Goal: Register for event/course

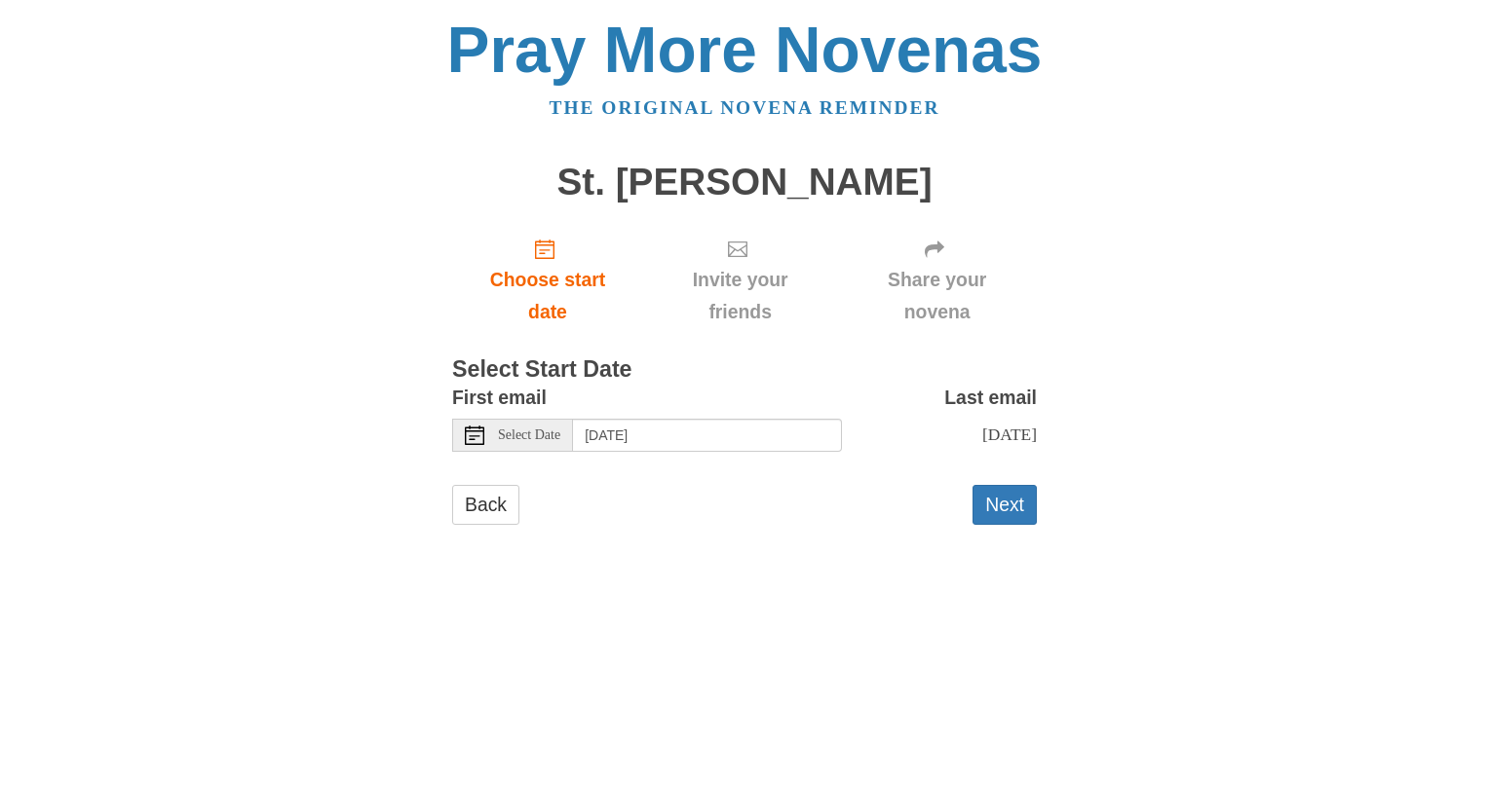
click at [472, 440] on icon at bounding box center [475, 435] width 20 height 20
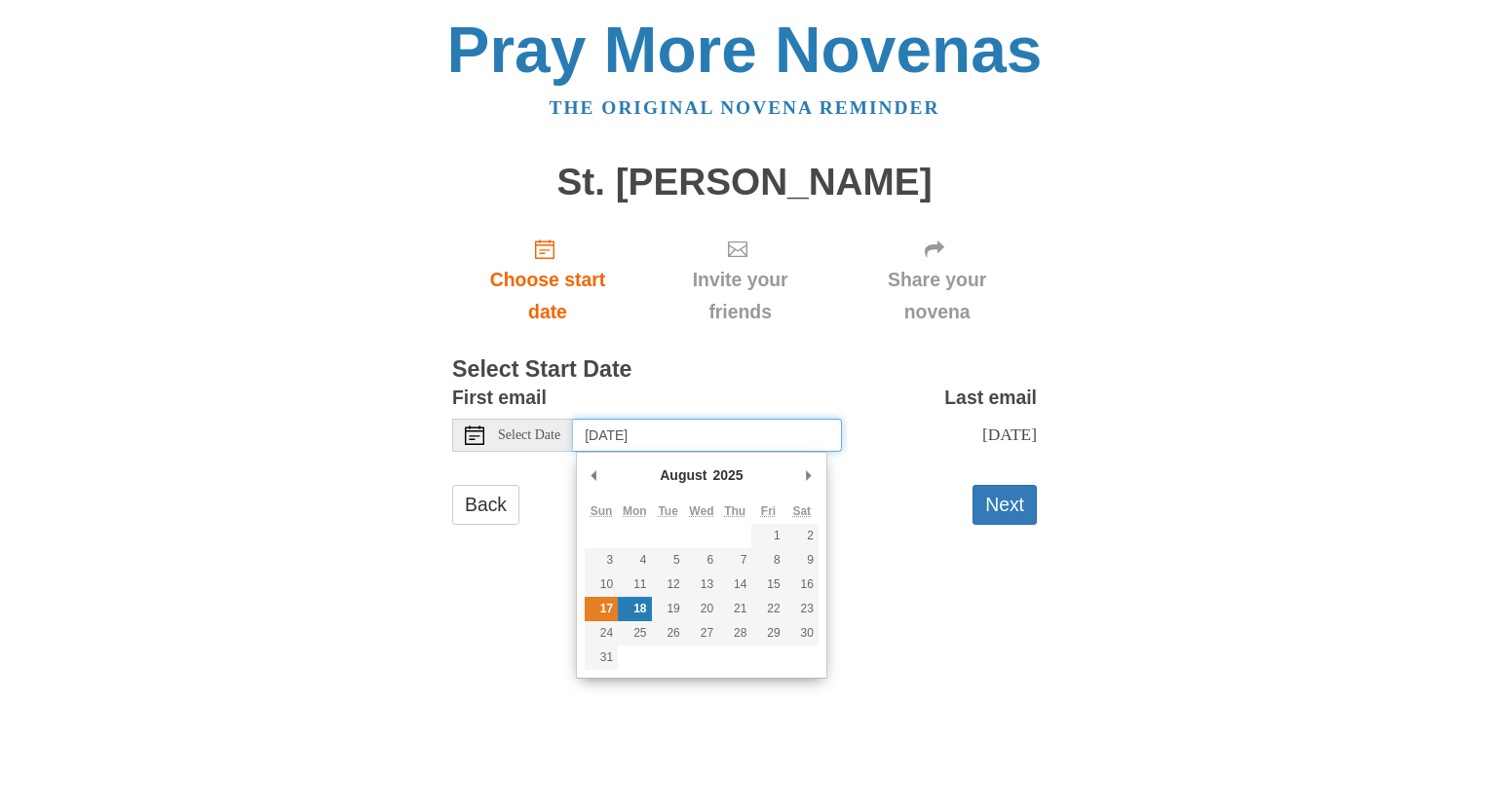
type input "Sunday, August 17th"
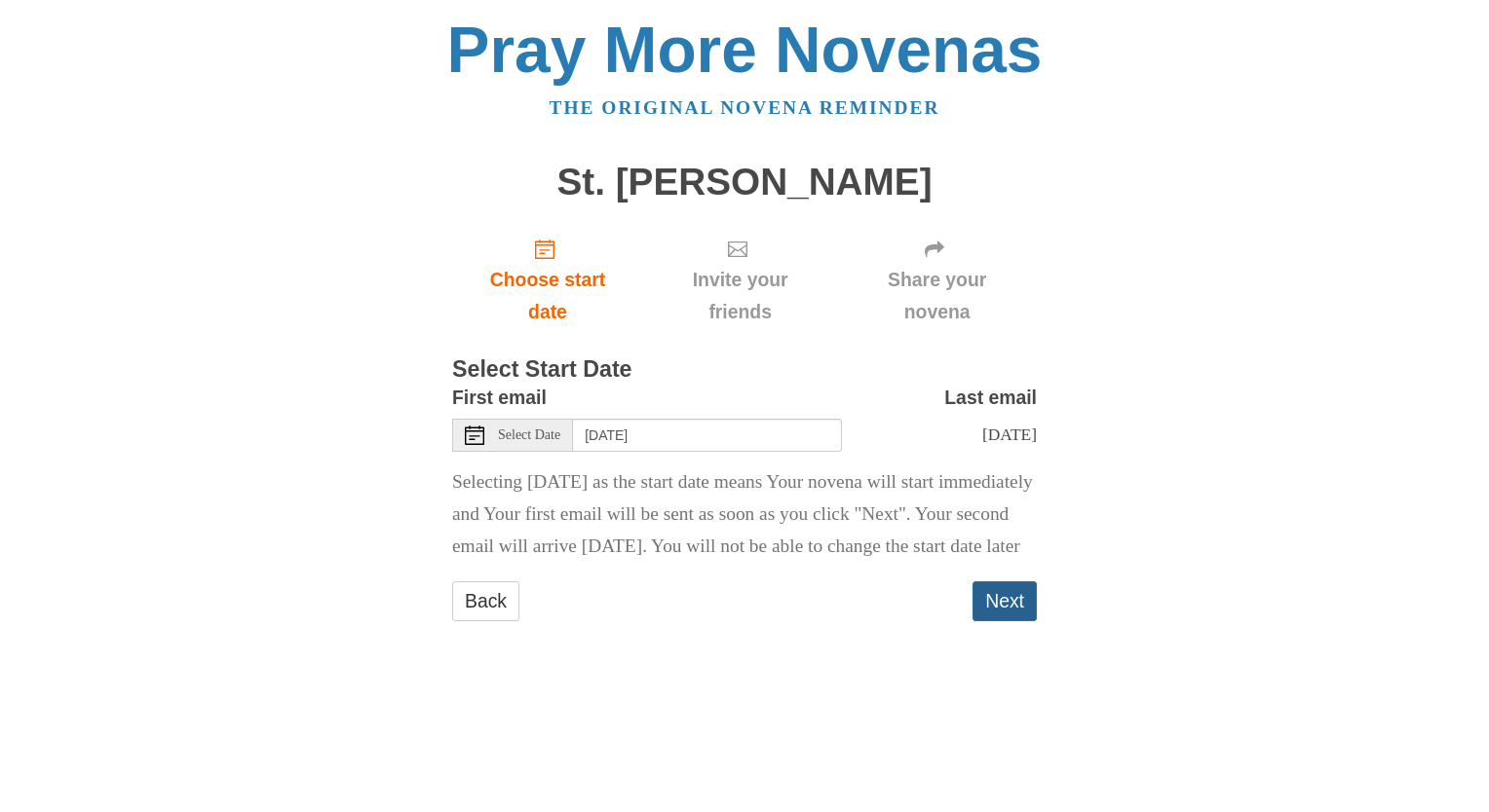
click at [1008, 622] on button "Next" at bounding box center [1004, 601] width 64 height 40
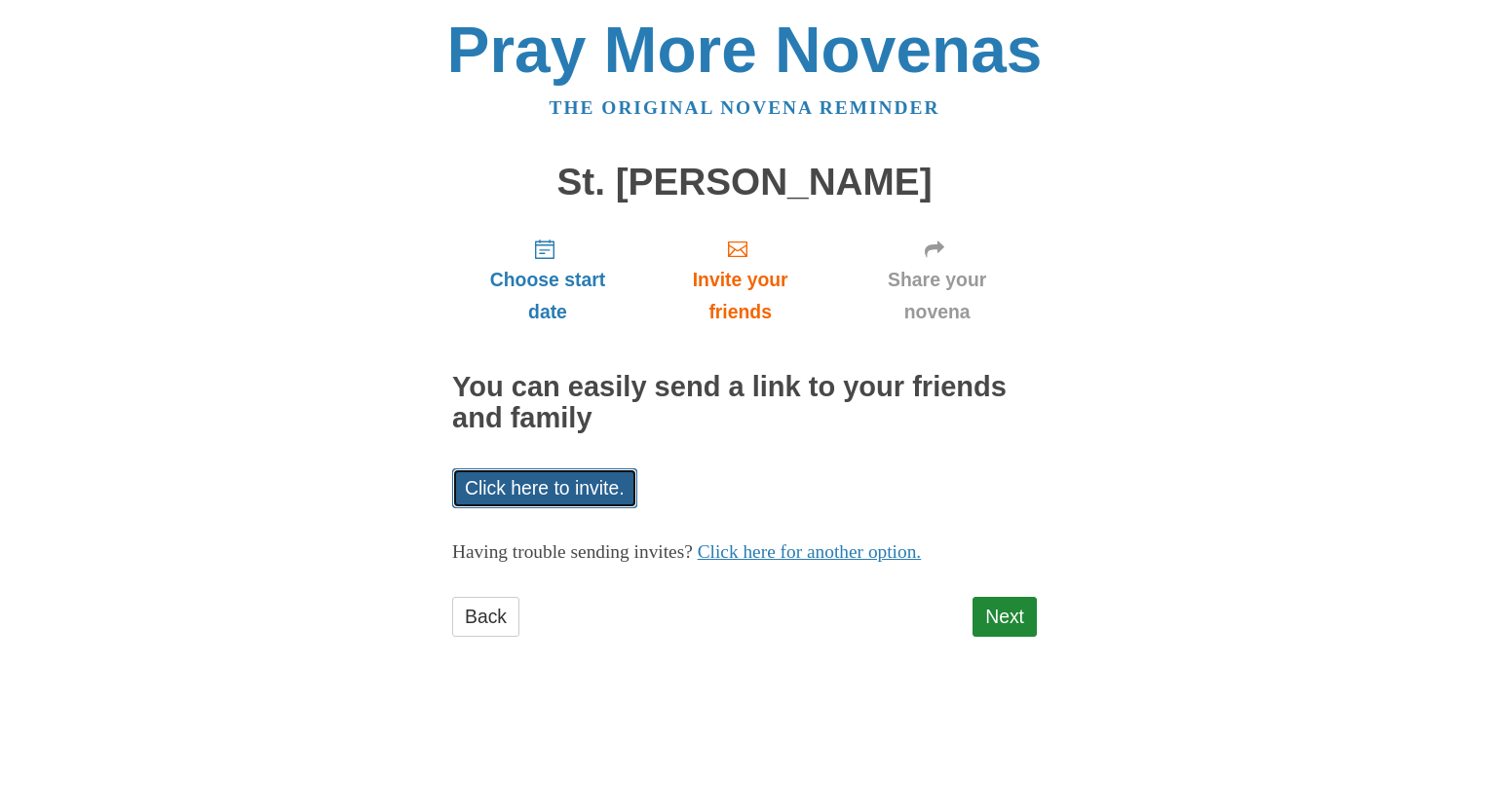
click at [554, 493] on link "Click here to invite." at bounding box center [545, 489] width 186 height 40
click at [998, 617] on link "Next" at bounding box center [1004, 617] width 64 height 40
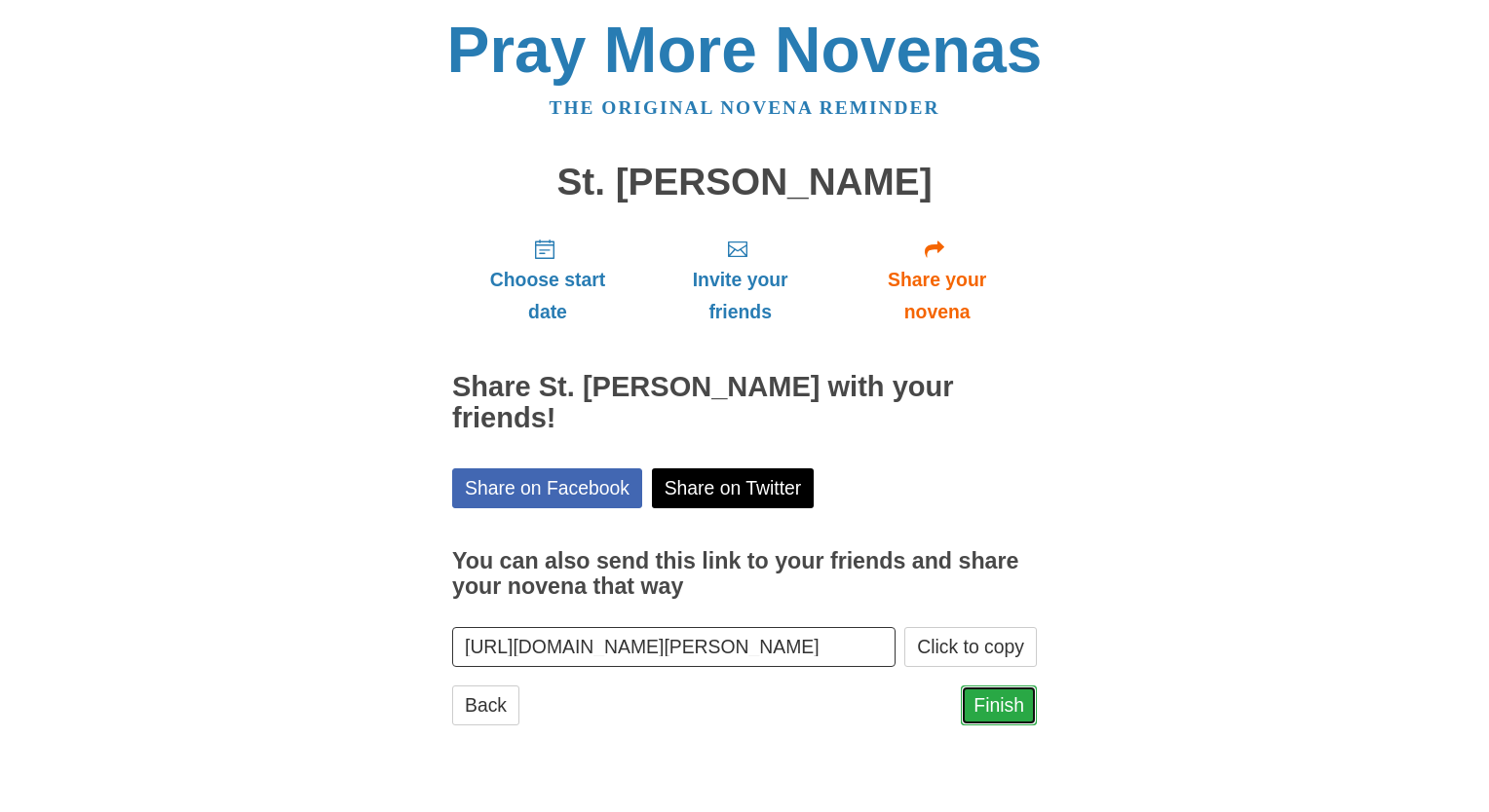
click at [990, 703] on link "Finish" at bounding box center [999, 706] width 76 height 40
